Goal: Information Seeking & Learning: Check status

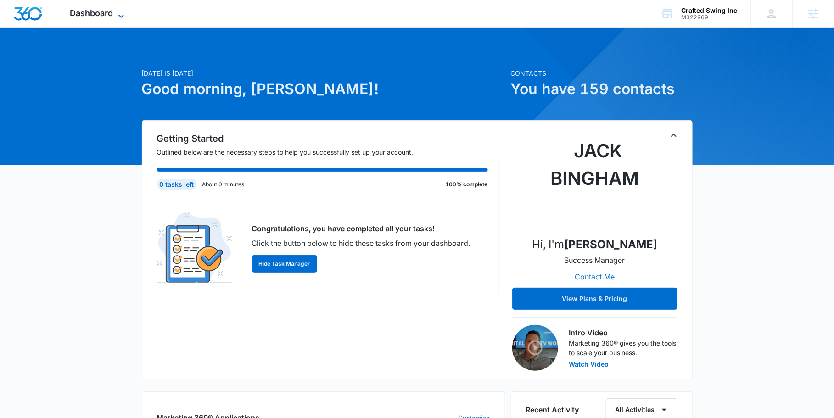
click at [123, 15] on icon at bounding box center [121, 15] width 6 height 3
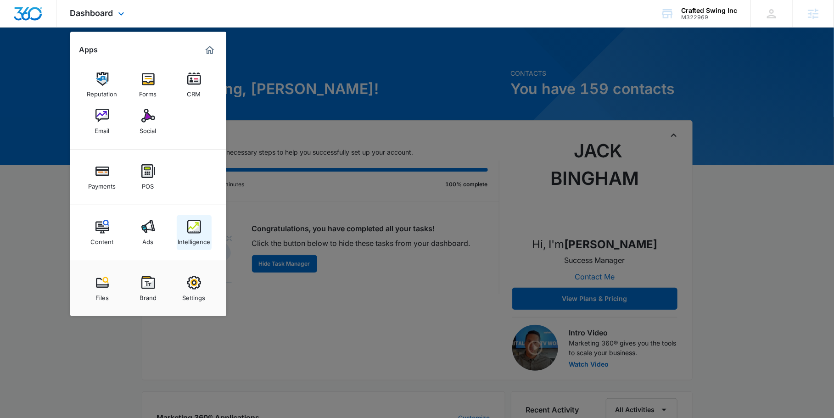
click at [194, 231] on img at bounding box center [194, 227] width 14 height 14
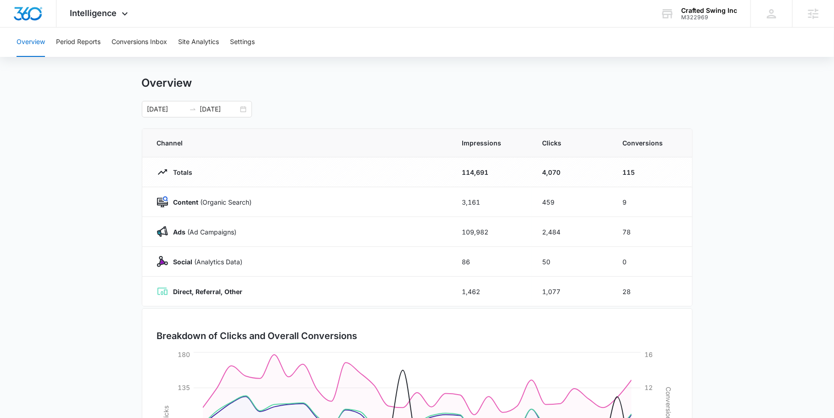
scroll to position [11, 0]
click at [244, 109] on div "08/24/2025 09/23/2025" at bounding box center [197, 109] width 110 height 17
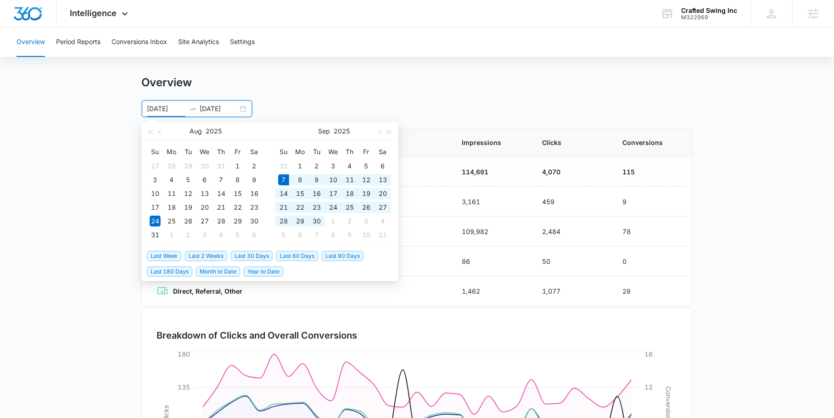
click at [251, 253] on span "Last 30 Days" at bounding box center [252, 256] width 42 height 10
type input "09/07/2025"
type input "10/07/2025"
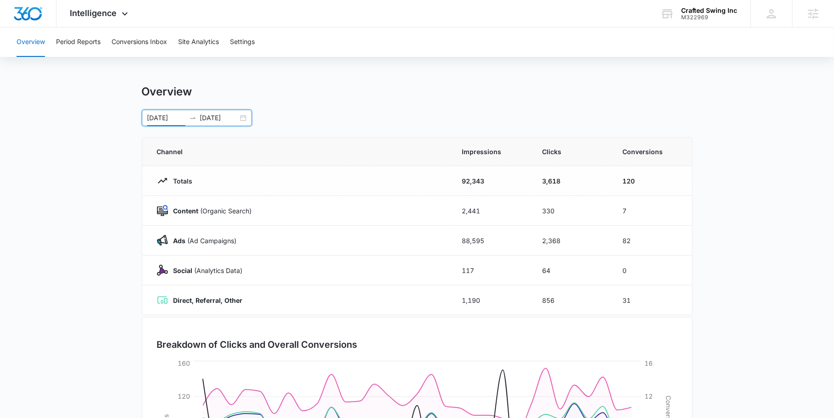
scroll to position [0, 0]
click at [59, 185] on main "Overview 09/07/2025 10/07/2025 Sep 2025 Su Mo Tu We Th Fr Sa 31 1 2 3 4 5 6 7 8…" at bounding box center [417, 327] width 834 height 482
click at [122, 13] on icon at bounding box center [124, 16] width 11 height 11
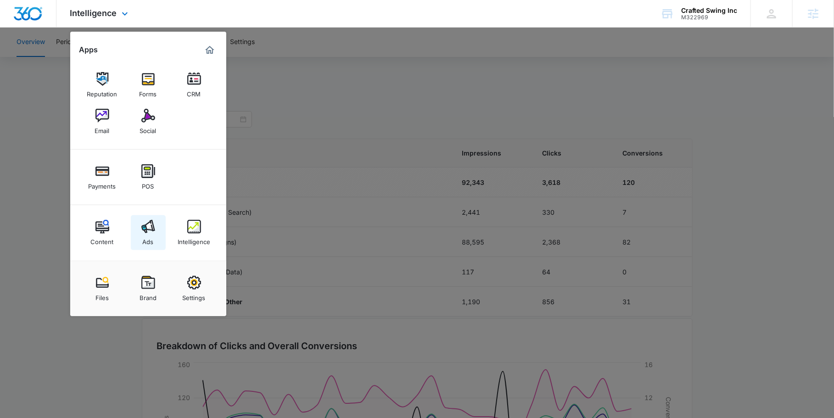
click at [152, 239] on div "Ads" at bounding box center [148, 240] width 11 height 12
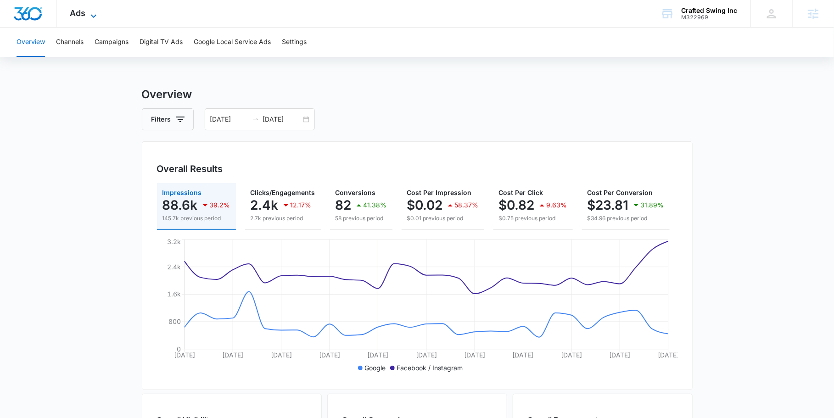
click at [90, 13] on icon at bounding box center [93, 16] width 11 height 11
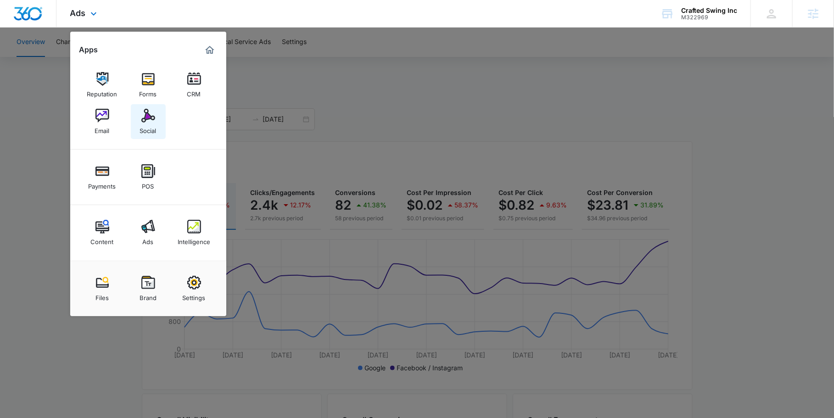
click at [154, 122] on img at bounding box center [148, 116] width 14 height 14
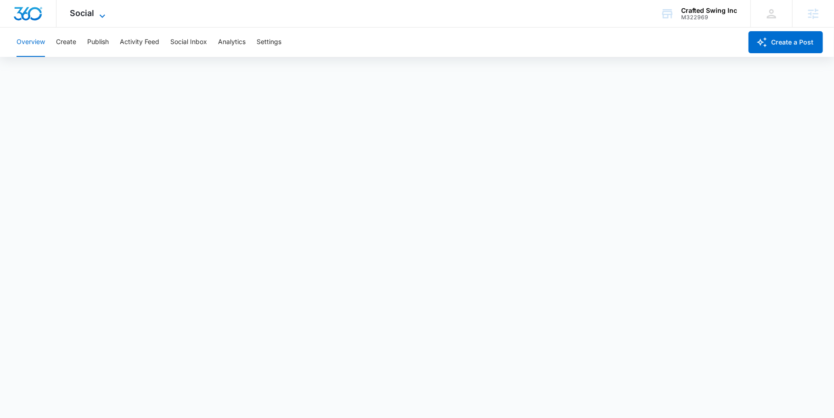
click at [103, 13] on icon at bounding box center [102, 16] width 11 height 11
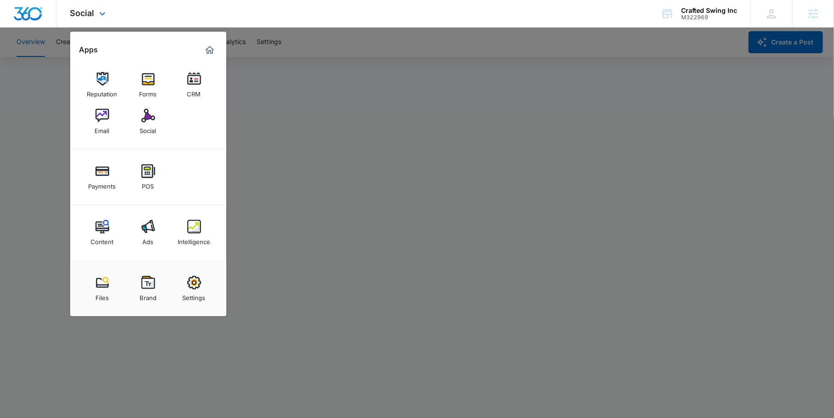
click at [139, 11] on div "Social Apps Reputation Forms CRM Email Social Payments POS Content Ads Intellig…" at bounding box center [417, 14] width 834 height 28
click at [49, 72] on div at bounding box center [417, 209] width 834 height 418
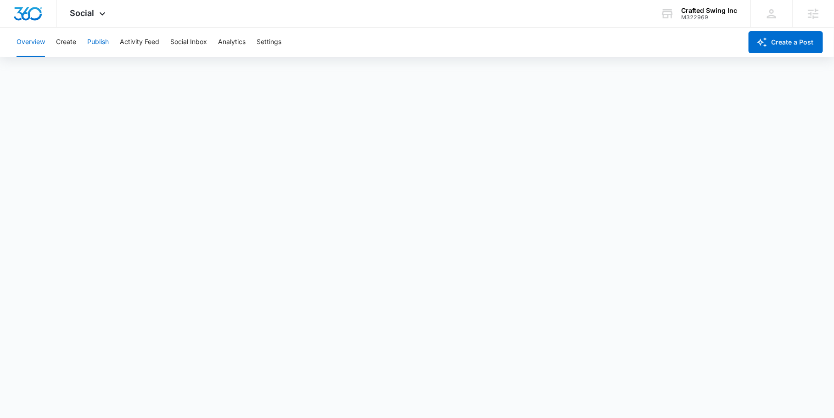
click at [102, 46] on button "Publish" at bounding box center [98, 42] width 22 height 29
click at [182, 12] on div "Social Apps Reputation Forms CRM Email Social Payments POS Content Ads Intellig…" at bounding box center [417, 14] width 834 height 28
click at [102, 17] on icon at bounding box center [103, 15] width 6 height 3
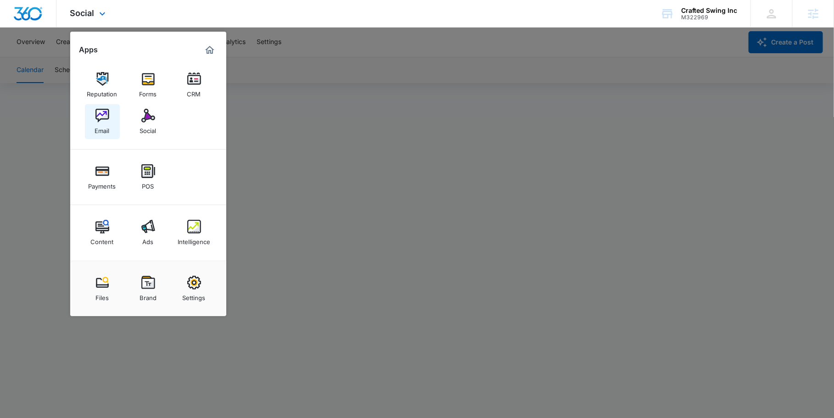
click at [100, 118] on img at bounding box center [102, 116] width 14 height 14
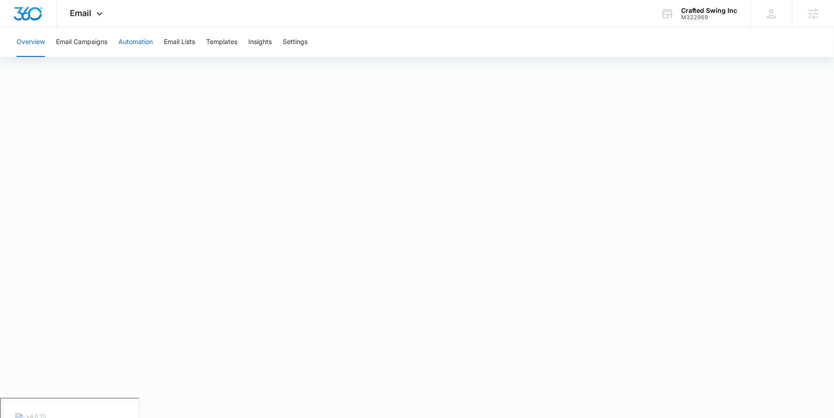
click at [145, 40] on button "Automation" at bounding box center [135, 42] width 34 height 29
click at [101, 14] on icon at bounding box center [99, 16] width 11 height 11
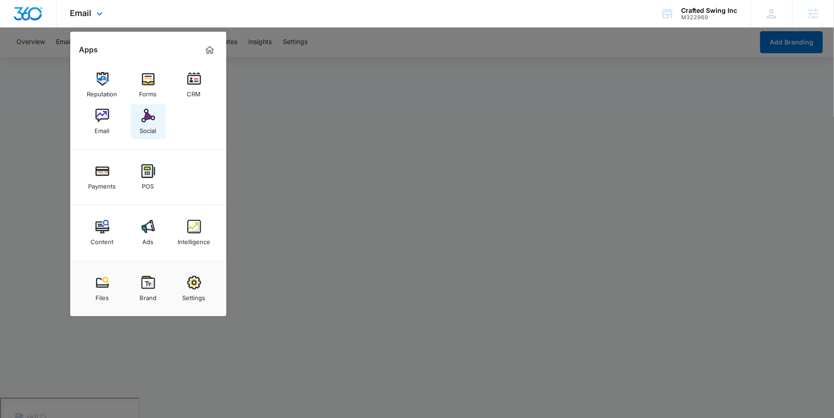
click at [146, 123] on div "Social" at bounding box center [148, 129] width 17 height 12
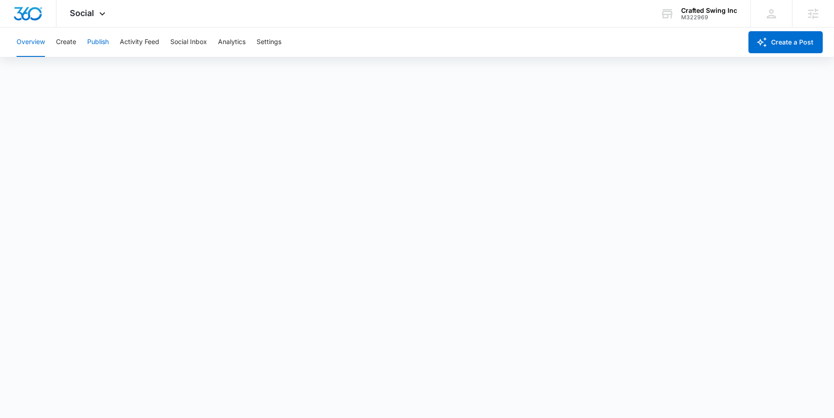
click at [96, 42] on button "Publish" at bounding box center [98, 42] width 22 height 29
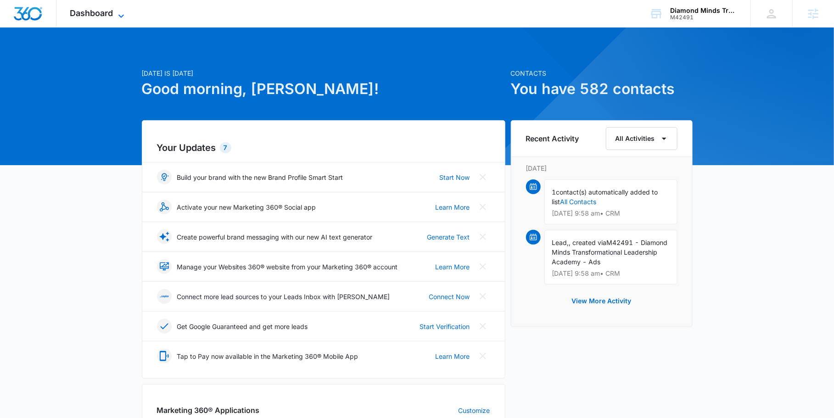
click at [123, 14] on icon at bounding box center [121, 16] width 11 height 11
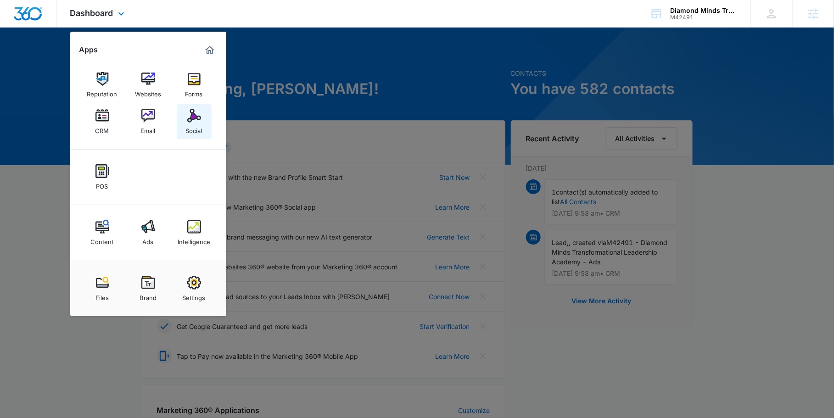
click at [190, 115] on img at bounding box center [194, 116] width 14 height 14
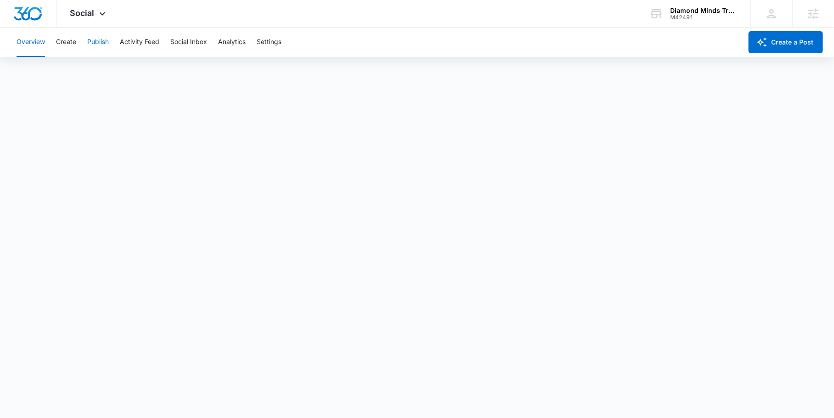
click at [95, 42] on button "Publish" at bounding box center [98, 42] width 22 height 29
click at [95, 17] on div "Social Apps Reputation Websites Forms CRM Email Social POS Content Ads Intellig…" at bounding box center [88, 13] width 65 height 27
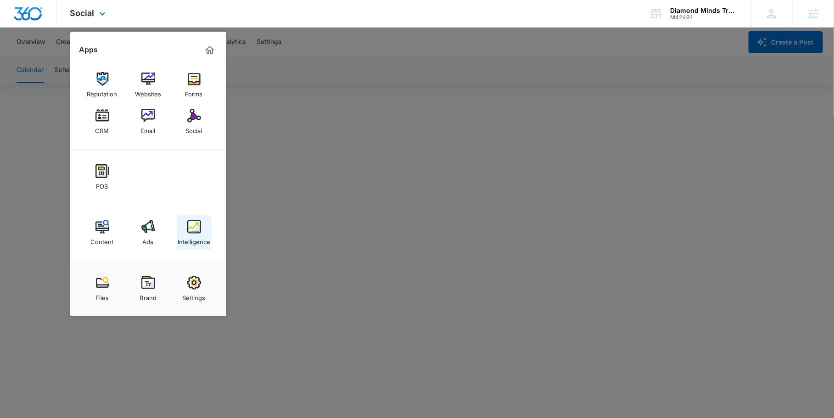
click at [193, 239] on div "Intelligence" at bounding box center [194, 240] width 33 height 12
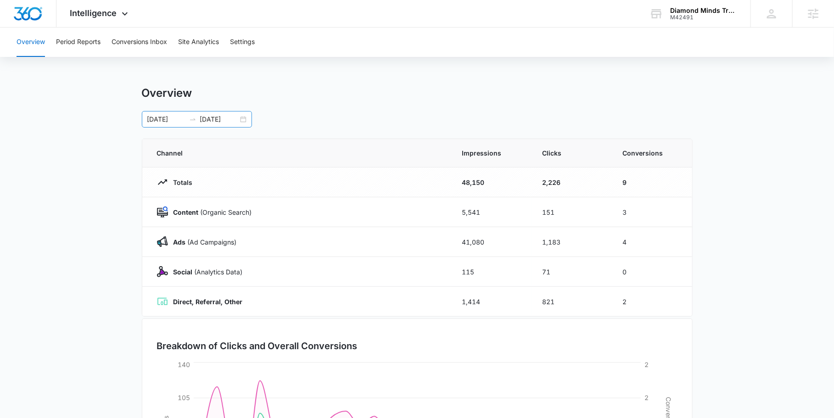
click at [243, 123] on div "08/24/2025 09/23/2025" at bounding box center [197, 119] width 110 height 17
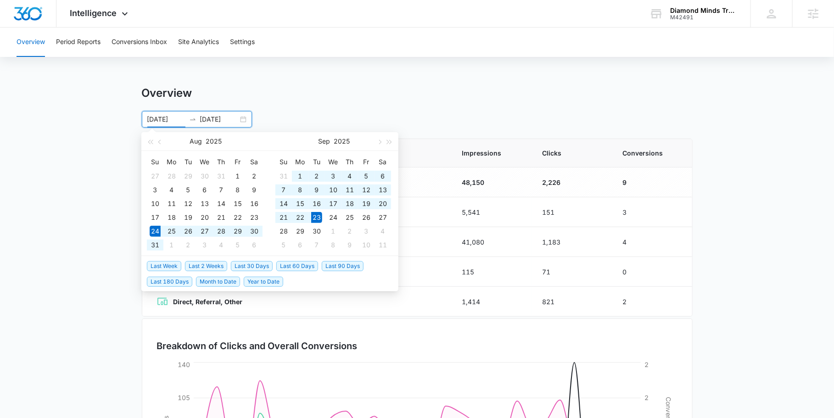
click at [252, 259] on li "Last 30 Days" at bounding box center [253, 266] width 45 height 16
click at [249, 264] on span "Last 30 Days" at bounding box center [252, 266] width 42 height 10
type input "09/07/2025"
type input "10/07/2025"
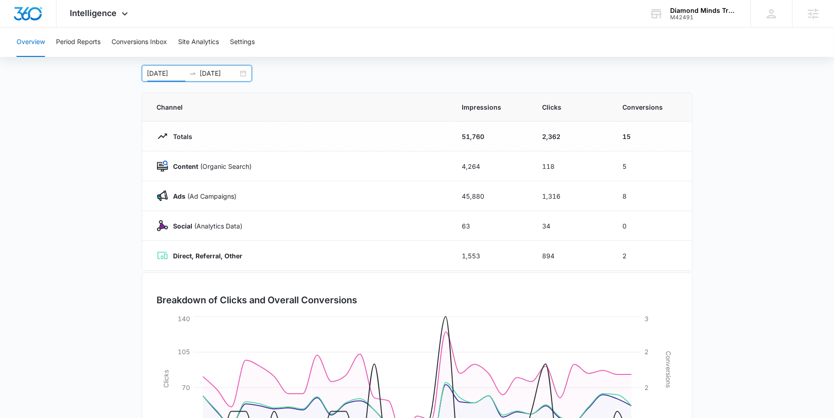
scroll to position [148, 0]
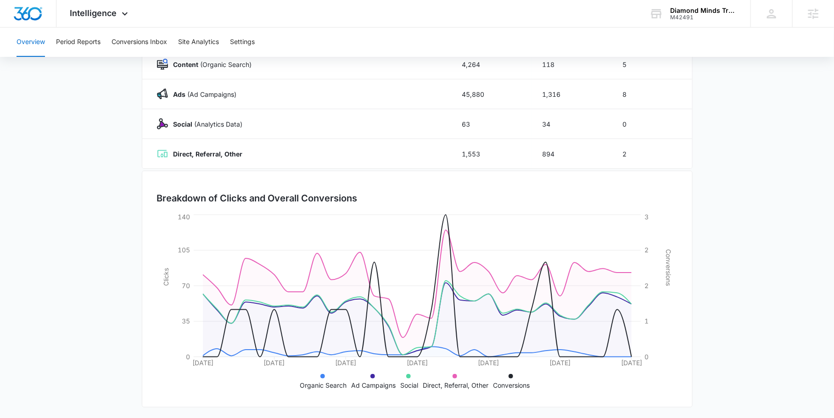
click at [69, 237] on main "Overview 09/07/2025 10/07/2025 Sep 2025 Su Mo Tu We Th Fr Sa 31 1 2 3 4 5 6 7 8…" at bounding box center [417, 179] width 834 height 482
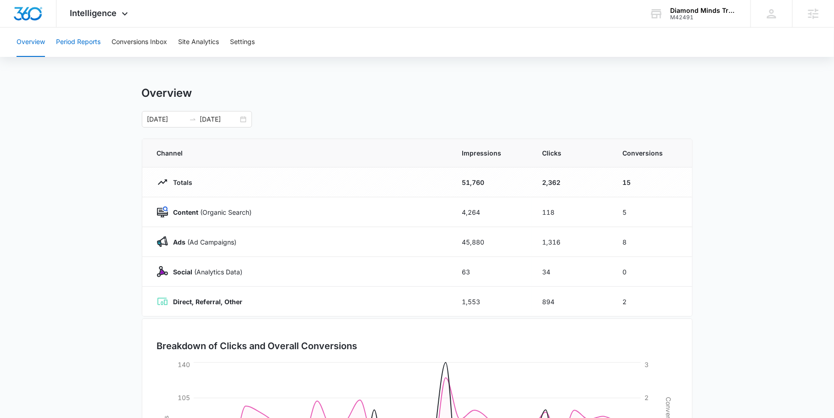
click at [80, 48] on button "Period Reports" at bounding box center [78, 42] width 45 height 29
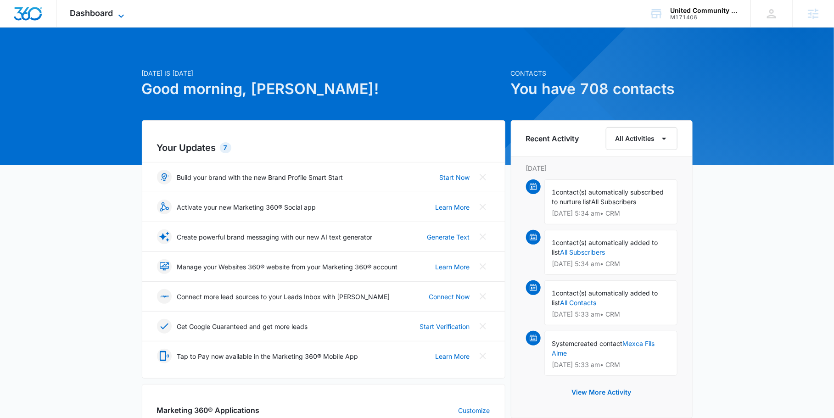
click at [117, 17] on icon at bounding box center [121, 16] width 11 height 11
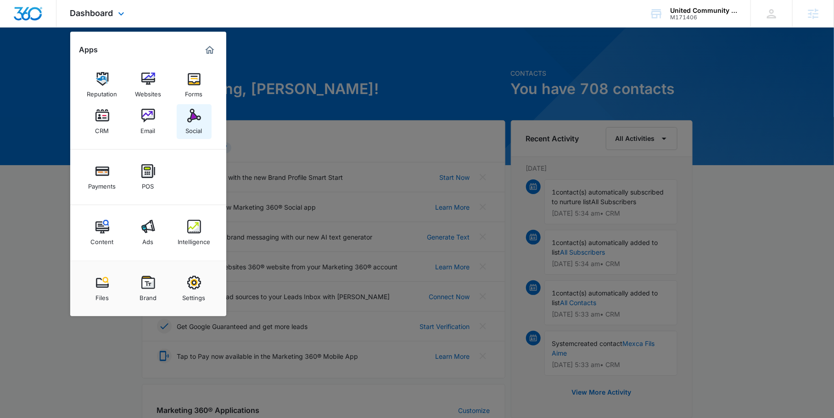
click at [201, 110] on link "Social" at bounding box center [194, 121] width 35 height 35
